Goal: Information Seeking & Learning: Learn about a topic

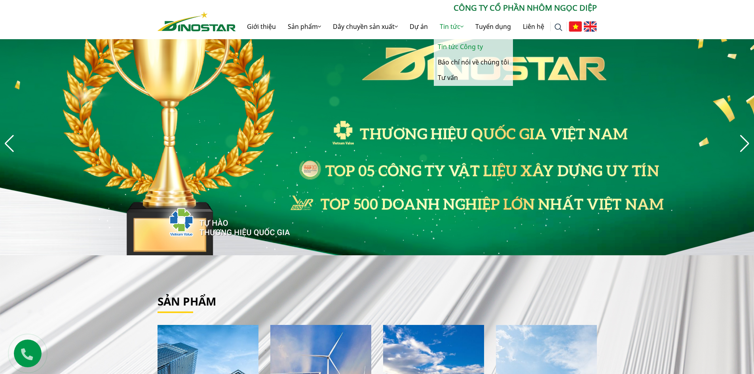
click at [453, 42] on link "Tin tức Công ty" at bounding box center [473, 46] width 79 height 15
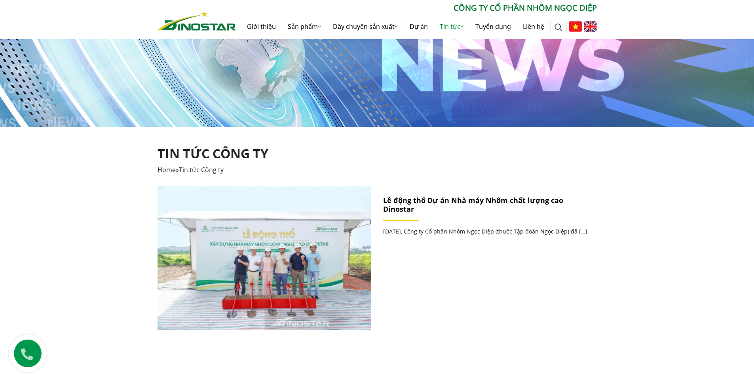
scroll to position [119, 0]
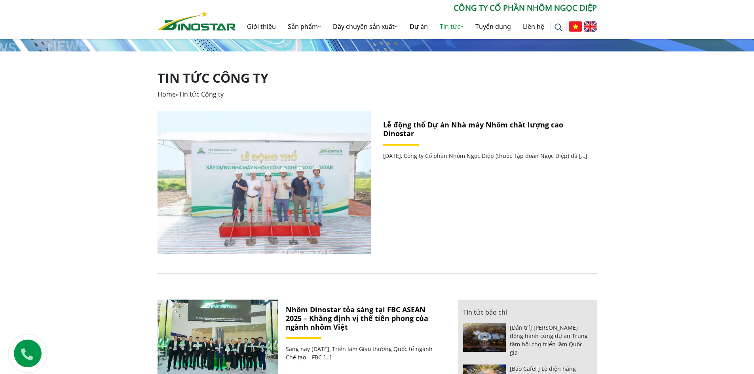
click at [286, 169] on img at bounding box center [264, 182] width 229 height 153
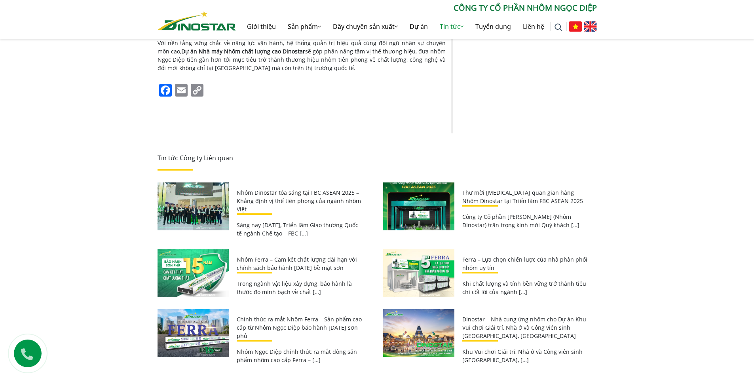
scroll to position [1306, 0]
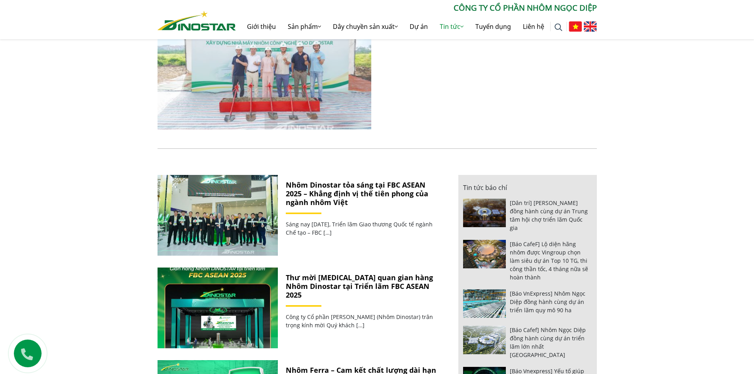
scroll to position [277, 0]
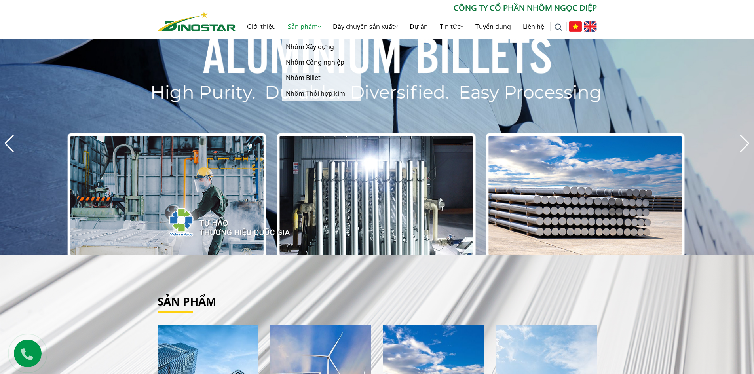
click at [305, 26] on link "Sản phẩm" at bounding box center [304, 26] width 45 height 25
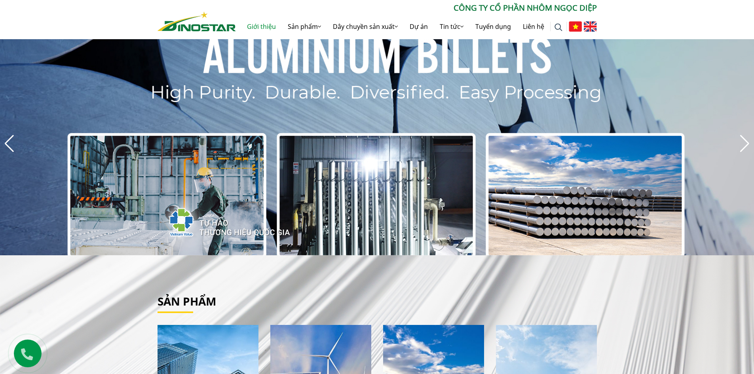
click at [267, 26] on link "Giới thiệu" at bounding box center [261, 26] width 41 height 25
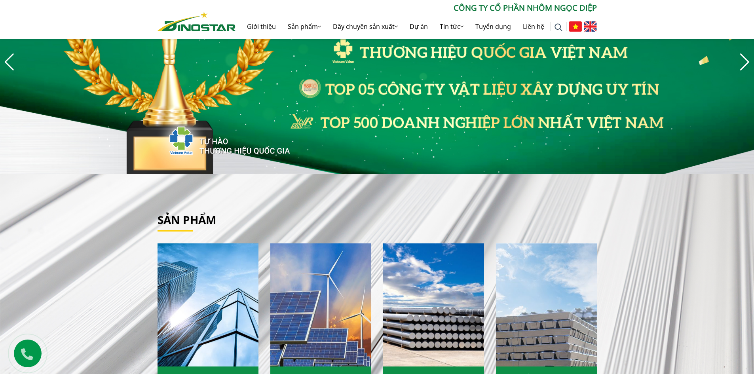
scroll to position [198, 0]
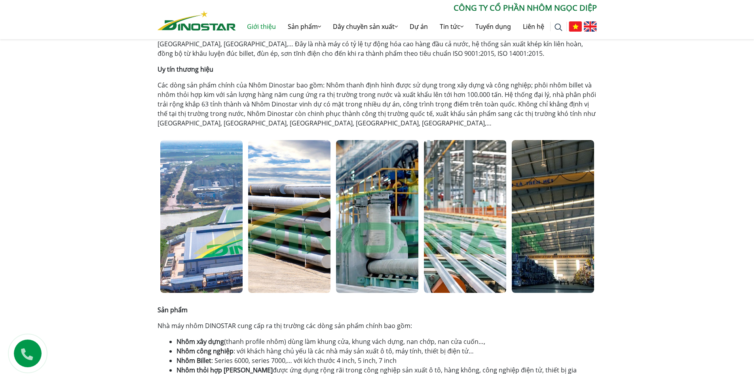
scroll to position [79, 0]
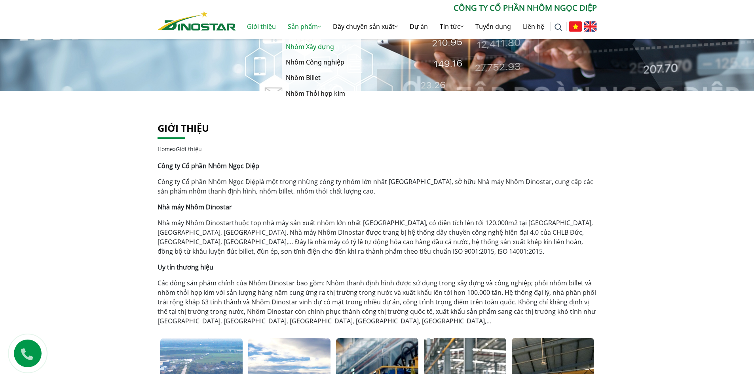
click at [298, 45] on link "Nhôm Xây dựng" at bounding box center [321, 46] width 79 height 15
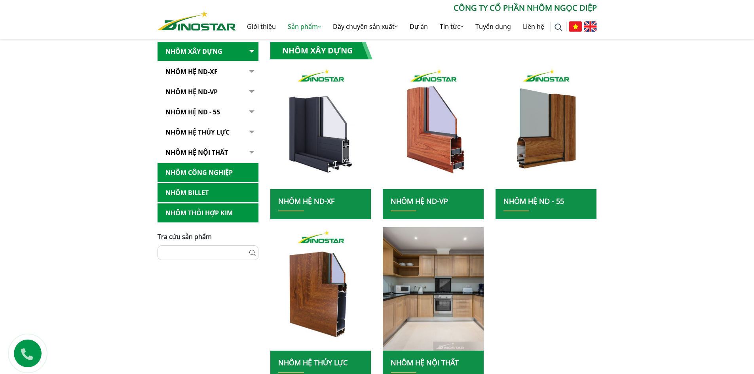
scroll to position [158, 0]
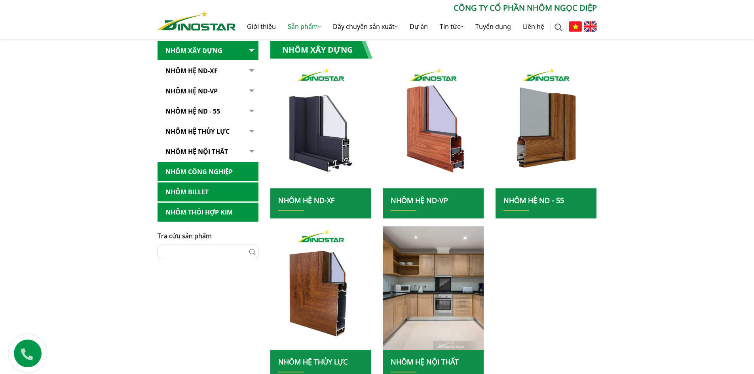
click at [252, 71] on button "button" at bounding box center [251, 70] width 16 height 19
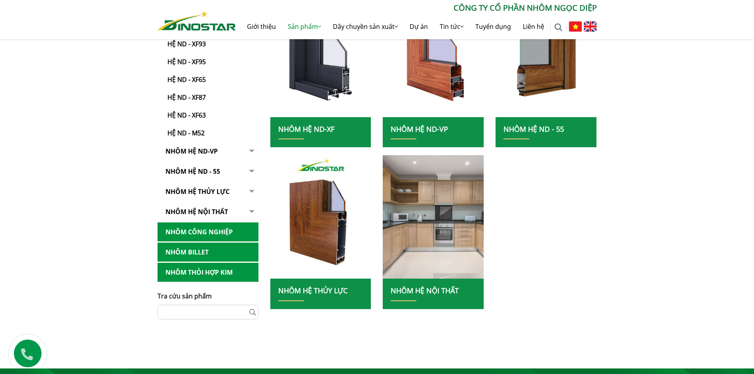
scroll to position [237, 0]
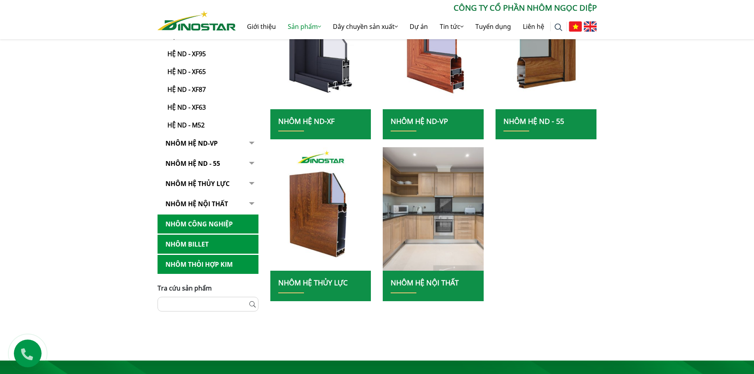
click at [424, 211] on img at bounding box center [434, 209] width 108 height 132
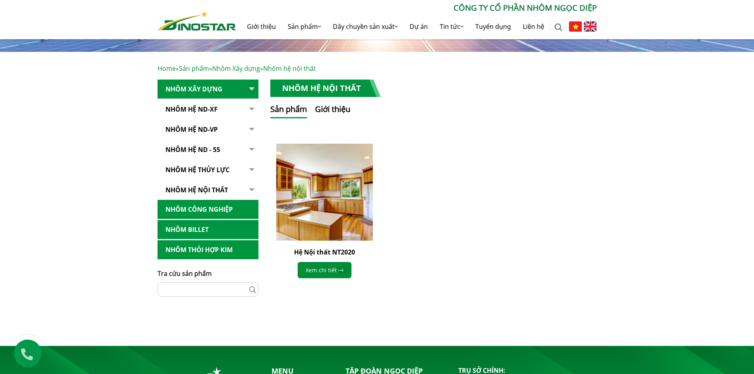
scroll to position [119, 0]
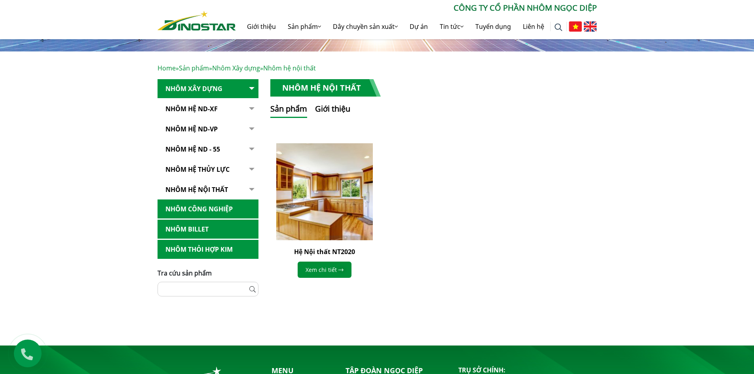
click at [340, 203] on img at bounding box center [324, 192] width 106 height 106
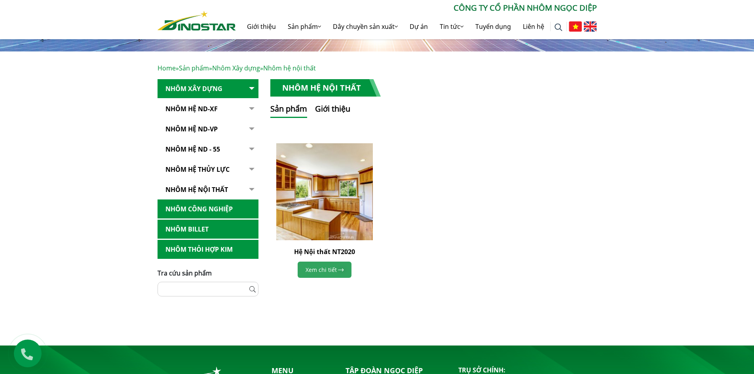
click at [322, 268] on link "Xem chi tiết" at bounding box center [325, 270] width 54 height 16
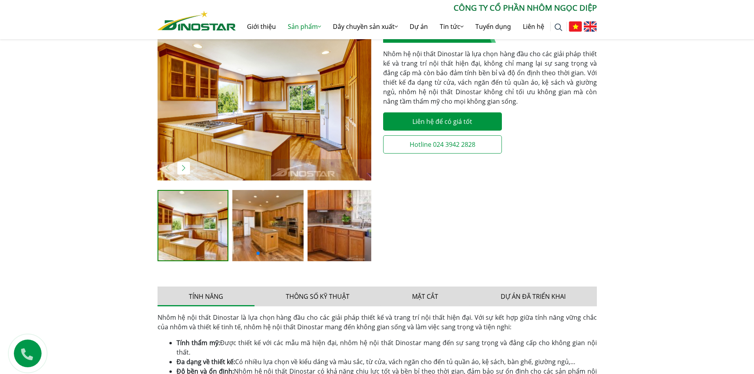
scroll to position [198, 0]
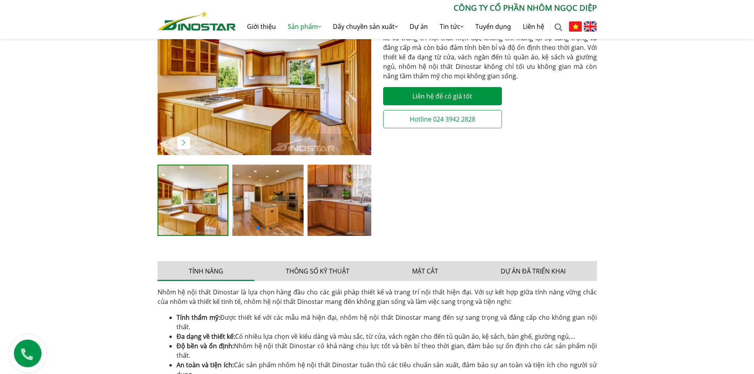
click at [258, 204] on img at bounding box center [267, 200] width 71 height 71
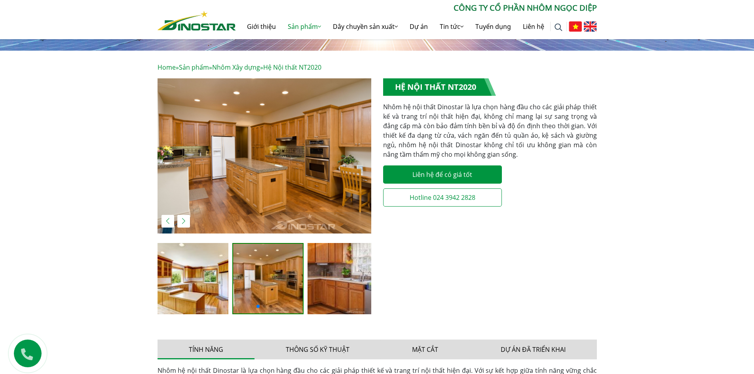
scroll to position [119, 0]
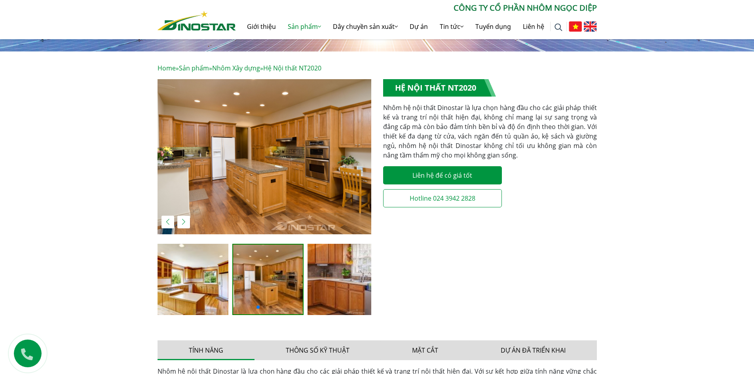
click at [268, 187] on img "2 / 5" at bounding box center [265, 156] width 214 height 155
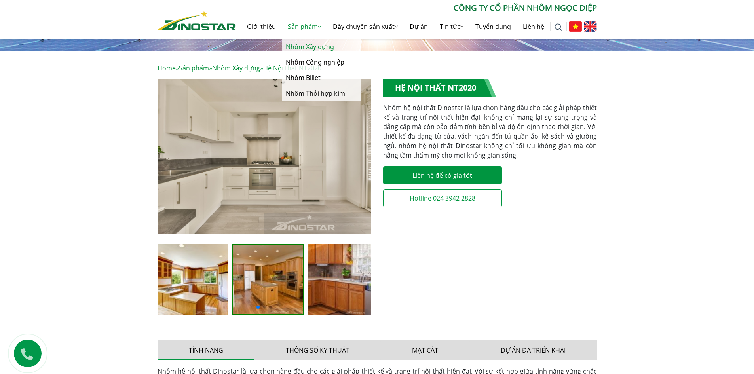
click at [301, 46] on link "Nhôm Xây dựng" at bounding box center [321, 46] width 79 height 15
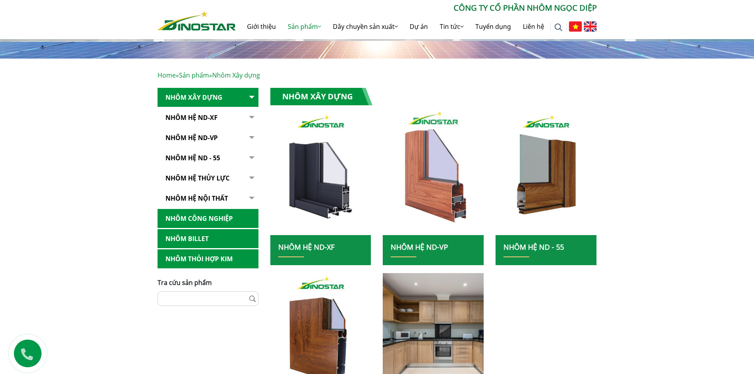
scroll to position [119, 0]
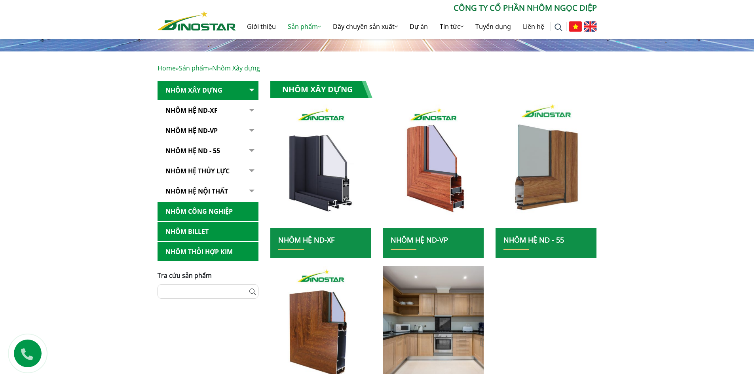
click at [533, 184] on img at bounding box center [546, 166] width 108 height 132
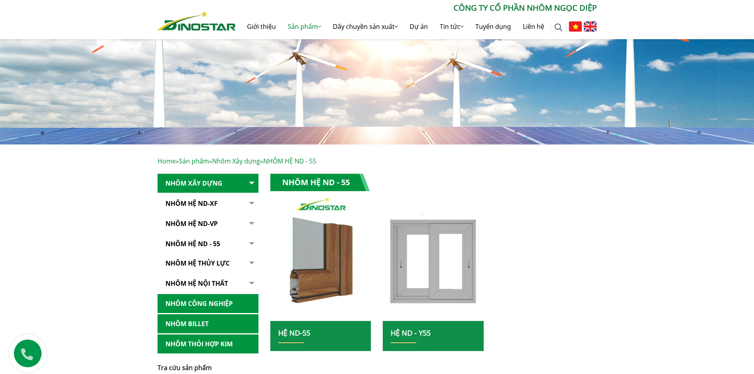
scroll to position [40, 0]
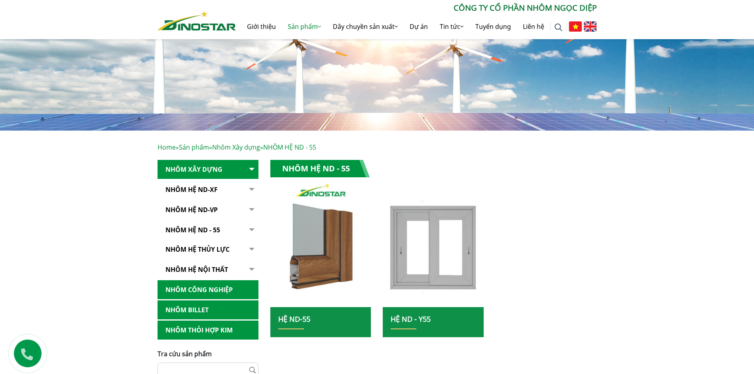
click at [342, 234] on img at bounding box center [321, 245] width 108 height 132
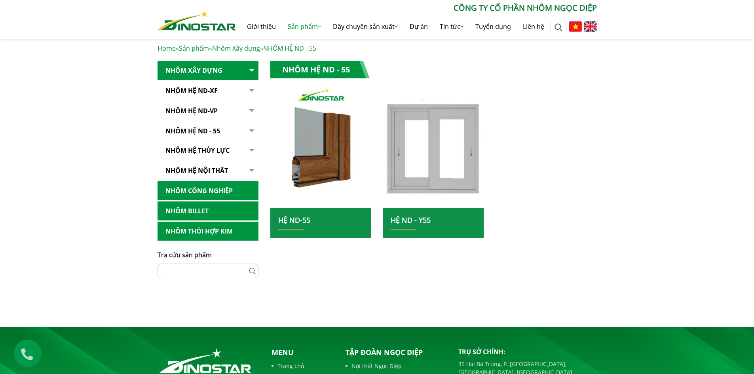
scroll to position [158, 0]
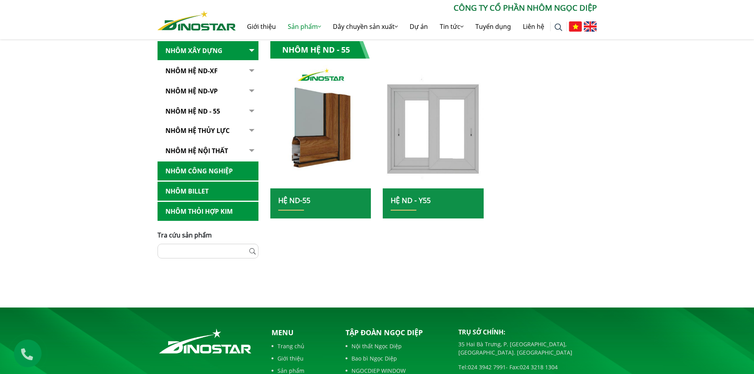
click at [426, 150] on img at bounding box center [434, 127] width 108 height 132
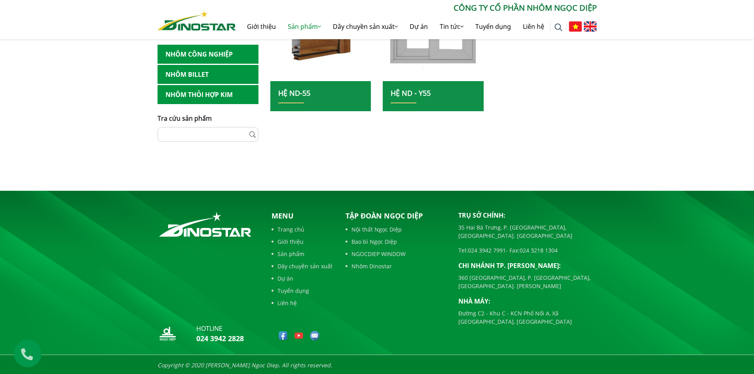
scroll to position [267, 0]
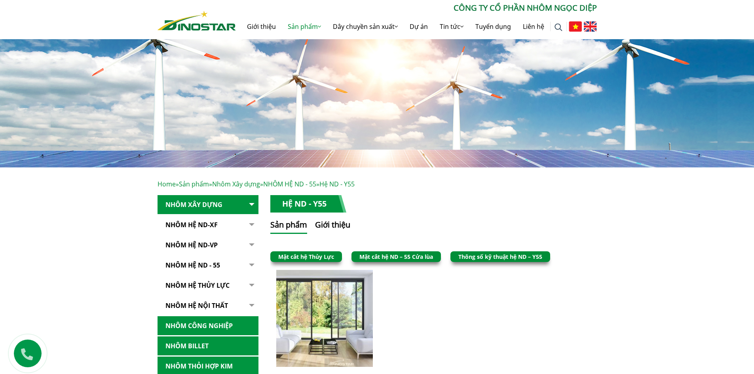
scroll to position [158, 0]
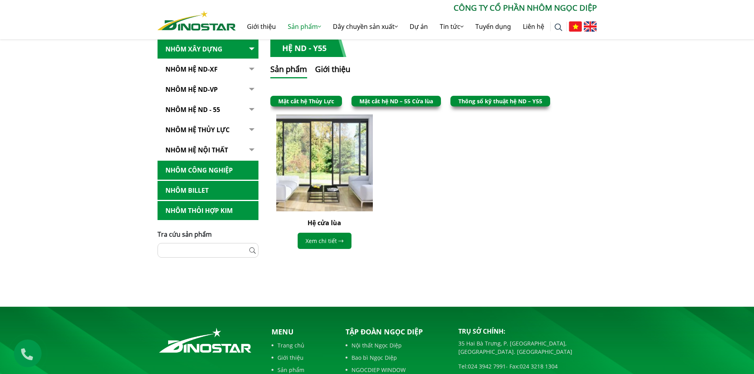
click at [332, 173] on img at bounding box center [324, 163] width 106 height 106
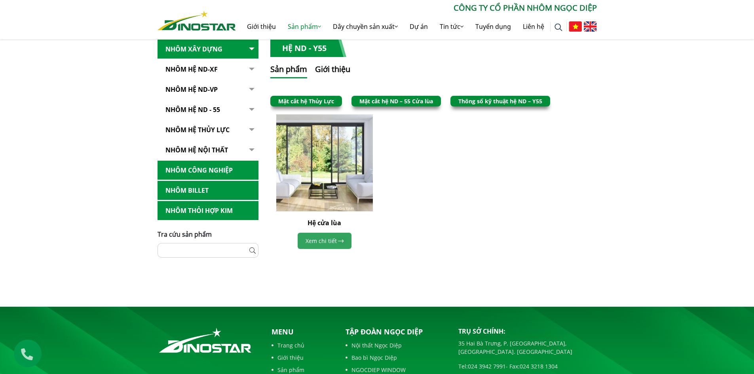
click at [321, 243] on link "Xem chi tiết" at bounding box center [325, 241] width 54 height 16
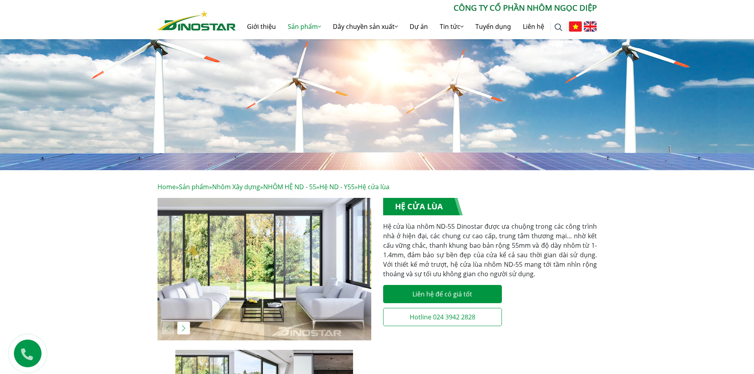
scroll to position [158, 0]
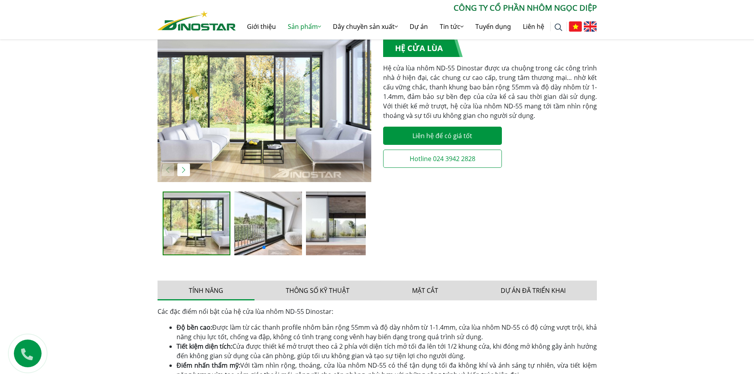
click at [356, 224] on img at bounding box center [340, 224] width 68 height 64
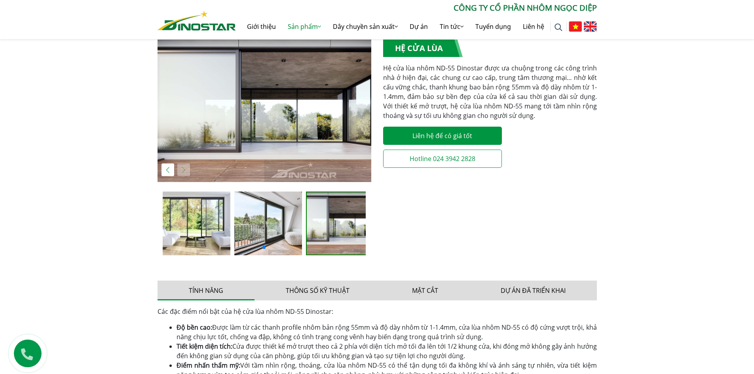
click at [259, 222] on img at bounding box center [268, 224] width 68 height 64
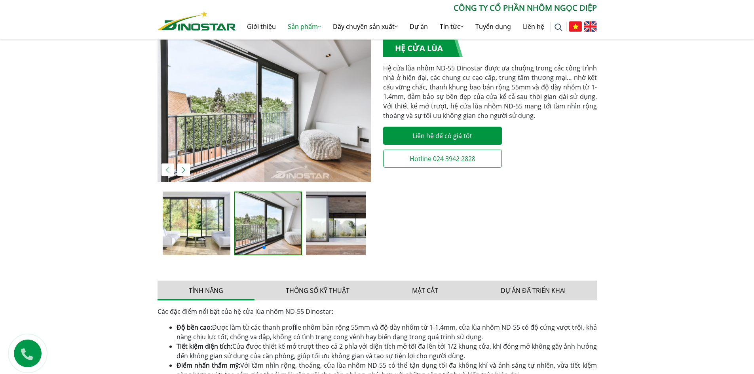
click at [209, 223] on img at bounding box center [197, 224] width 68 height 64
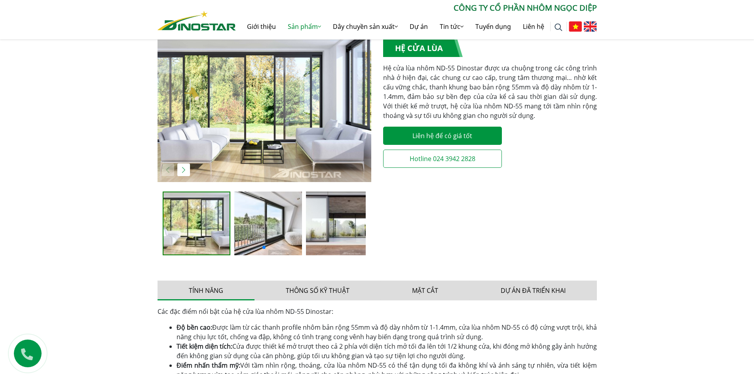
click at [269, 225] on img at bounding box center [268, 224] width 68 height 64
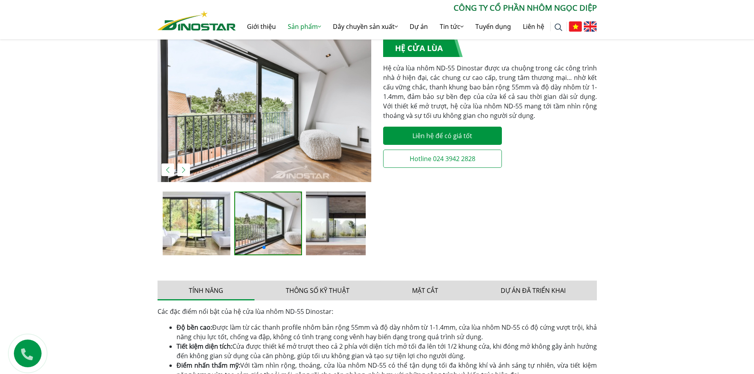
click at [327, 228] on img at bounding box center [340, 224] width 68 height 64
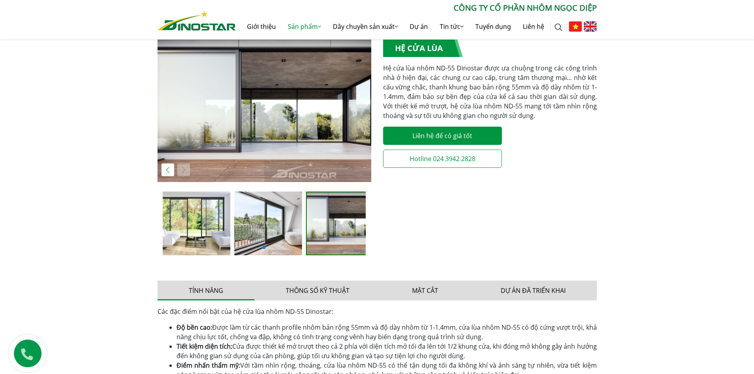
click at [268, 223] on img at bounding box center [268, 224] width 68 height 64
click at [203, 221] on img at bounding box center [197, 224] width 68 height 64
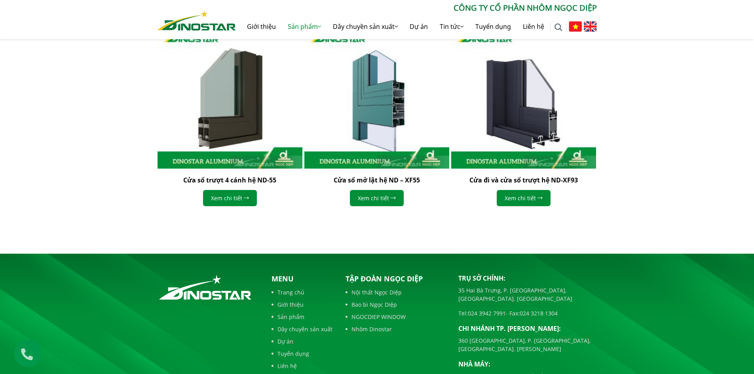
scroll to position [636, 0]
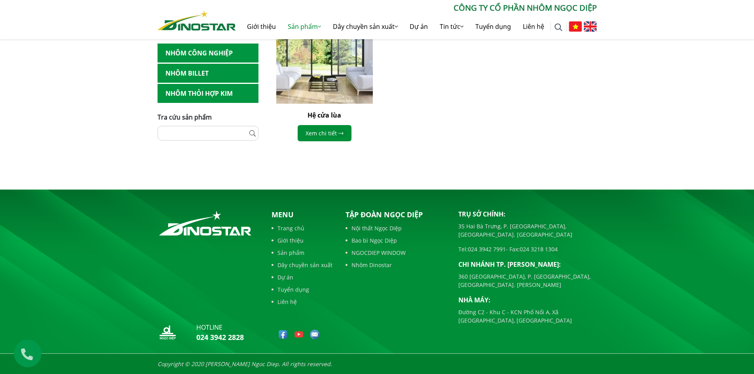
scroll to position [108, 0]
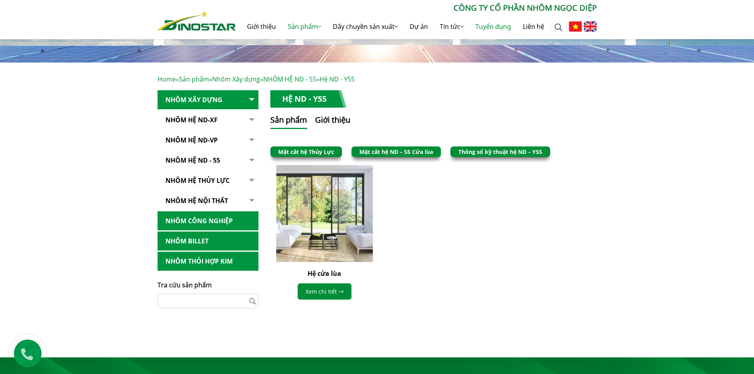
click at [492, 26] on link "Tuyển dụng" at bounding box center [492, 26] width 47 height 25
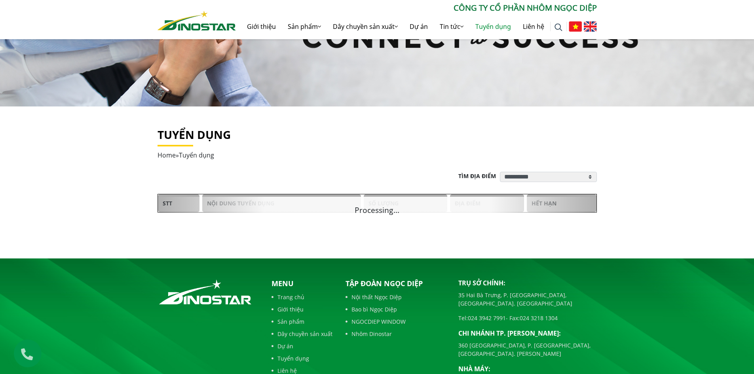
scroll to position [133, 0]
